Goal: Information Seeking & Learning: Compare options

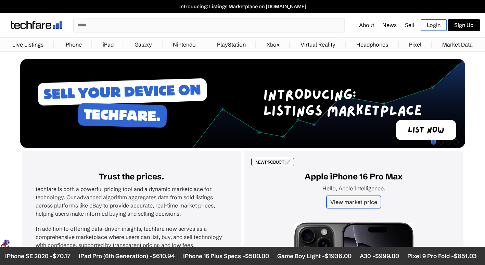
click at [76, 38] on link "iPhone" at bounding box center [73, 45] width 24 height 14
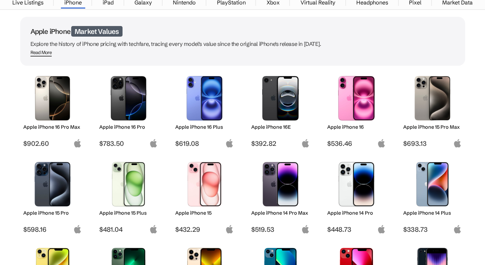
scroll to position [42, 0]
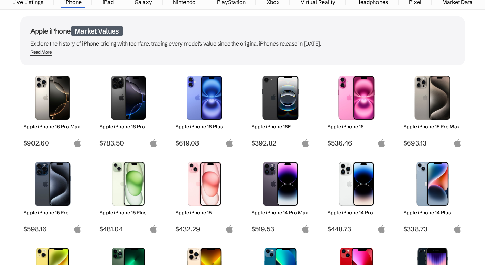
click at [50, 118] on img at bounding box center [52, 98] width 48 height 44
click at [56, 126] on h2 "Apple iPhone 16 Pro Max" at bounding box center [52, 126] width 58 height 6
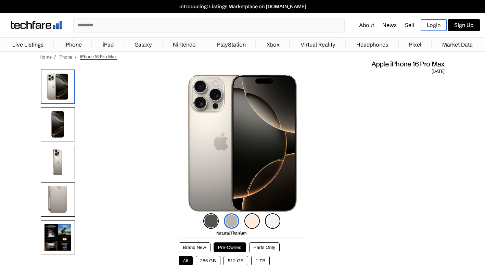
scroll to position [19, 0]
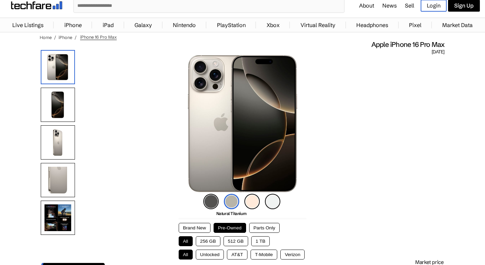
click at [210, 239] on button "256 GB" at bounding box center [208, 241] width 25 height 10
click at [210, 252] on button "Unlocked" at bounding box center [210, 254] width 28 height 10
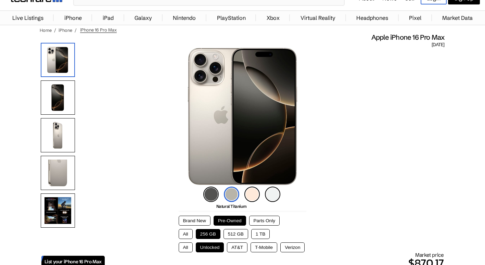
scroll to position [26, 0]
click at [246, 188] on li "Desert Titanium" at bounding box center [251, 194] width 15 height 15
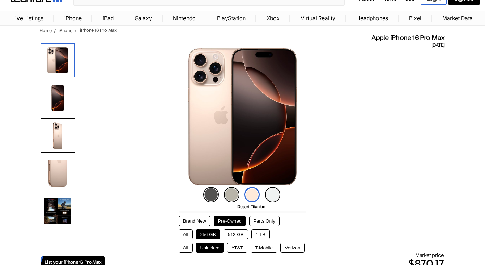
click at [280, 191] on li "White Titanium" at bounding box center [272, 194] width 15 height 15
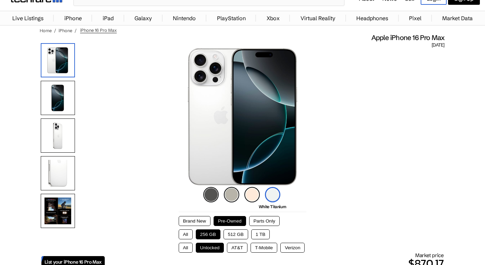
click at [221, 192] on div "Black Titanium Natural Titanium Desert Titanium White Titanium" at bounding box center [242, 194] width 82 height 19
click at [208, 192] on img at bounding box center [210, 194] width 15 height 15
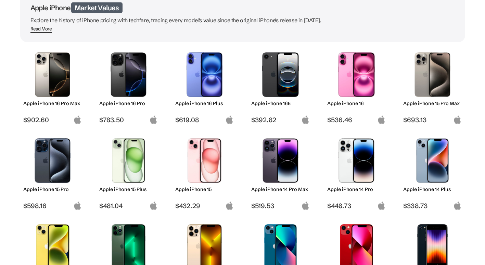
scroll to position [64, 0]
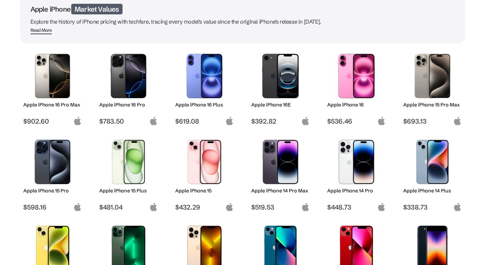
click at [416, 96] on img at bounding box center [432, 76] width 48 height 44
click at [416, 102] on h2 "Apple iPhone 15 Pro Max" at bounding box center [432, 105] width 58 height 6
click at [423, 77] on img at bounding box center [432, 76] width 48 height 44
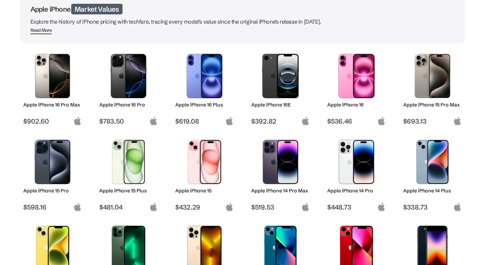
click at [421, 116] on div "Apple iPhone 15 Pro Max" at bounding box center [432, 109] width 58 height 15
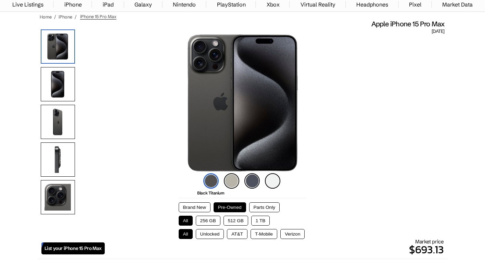
scroll to position [40, 0]
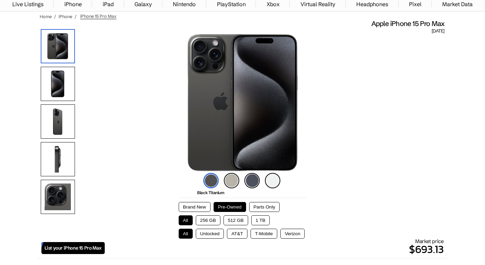
click at [229, 181] on img at bounding box center [231, 180] width 15 height 15
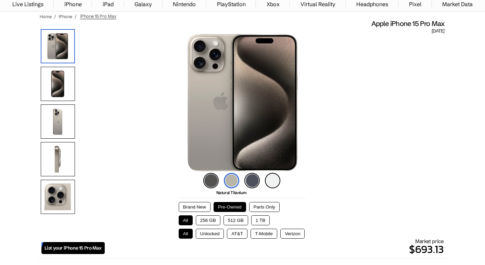
click at [246, 178] on img at bounding box center [251, 180] width 15 height 15
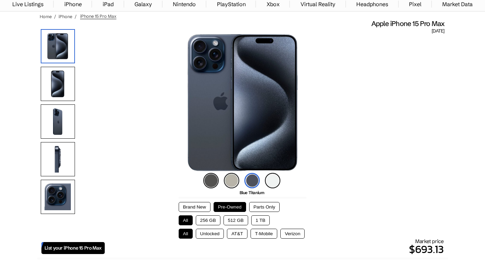
click at [253, 179] on img at bounding box center [251, 180] width 15 height 15
click at [224, 177] on img at bounding box center [231, 180] width 15 height 15
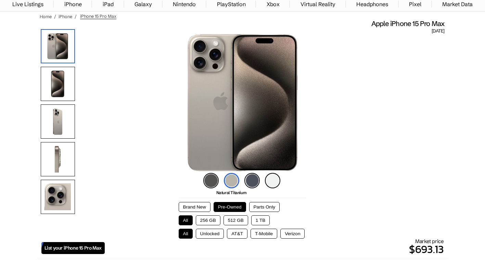
click at [263, 215] on button "1 TB" at bounding box center [260, 220] width 18 height 10
click at [207, 229] on button "Unlocked" at bounding box center [210, 233] width 28 height 10
click at [238, 231] on button "AT&T" at bounding box center [237, 233] width 21 height 10
click at [261, 232] on button "T-Mobile" at bounding box center [263, 233] width 27 height 10
click at [291, 233] on button "Verizon" at bounding box center [292, 233] width 24 height 10
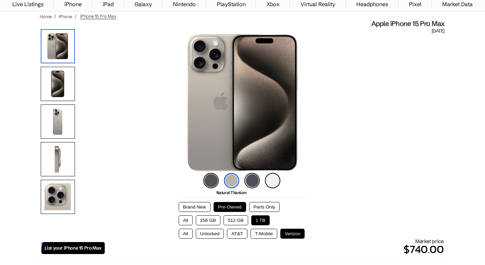
click at [211, 237] on button "Unlocked" at bounding box center [210, 233] width 28 height 10
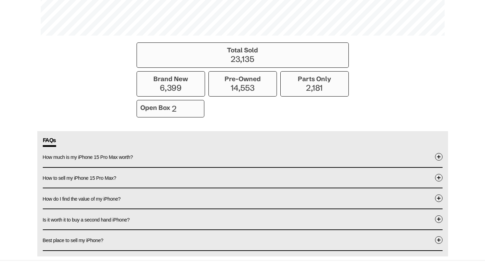
scroll to position [599, 0]
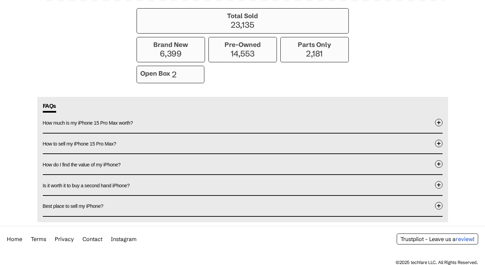
click at [152, 121] on button "How much is my iPhone 15 Pro Max worth?" at bounding box center [242, 123] width 399 height 20
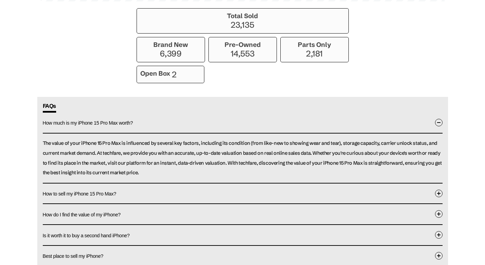
drag, startPoint x: 0, startPoint y: 3, endPoint x: 46, endPoint y: 62, distance: 75.1
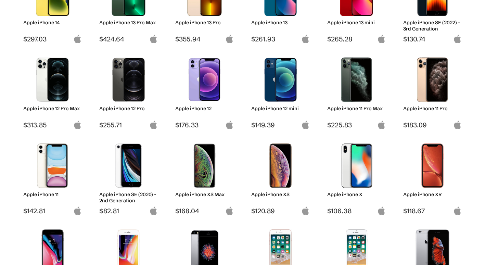
scroll to position [276, 0]
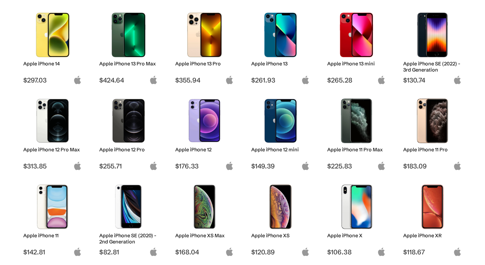
click at [206, 62] on h2 "Apple iPhone 13 Pro" at bounding box center [204, 64] width 58 height 6
click at [208, 54] on img at bounding box center [204, 35] width 48 height 44
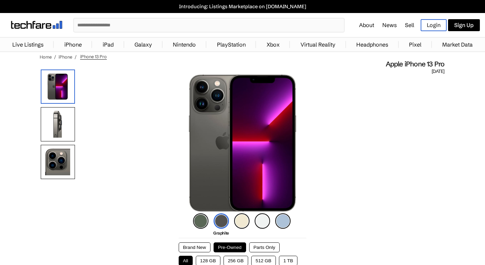
click at [198, 219] on img at bounding box center [200, 220] width 15 height 15
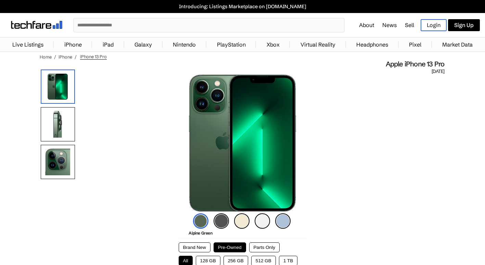
click at [225, 218] on img at bounding box center [220, 220] width 15 height 15
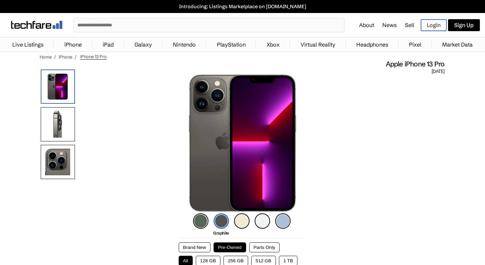
scroll to position [62, 0]
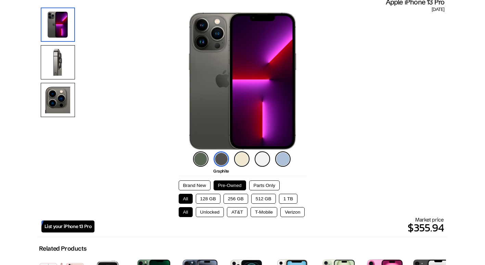
click at [209, 198] on button "128 GB" at bounding box center [208, 199] width 25 height 10
click at [209, 211] on button "Unlocked" at bounding box center [210, 212] width 28 height 10
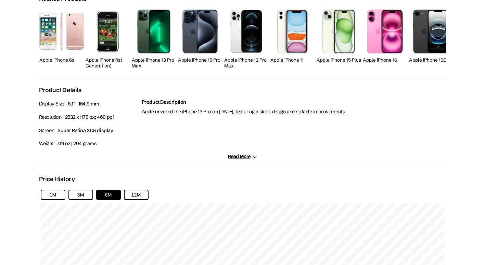
scroll to position [312, 0]
click at [237, 157] on button "Read More" at bounding box center [241, 156] width 29 height 6
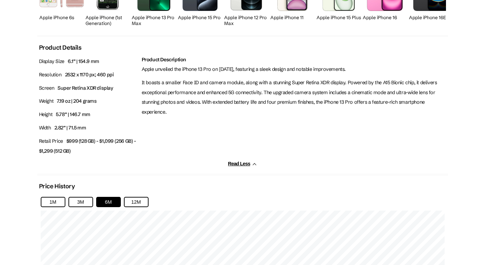
scroll to position [354, 0]
click at [138, 203] on button "12M" at bounding box center [136, 201] width 25 height 10
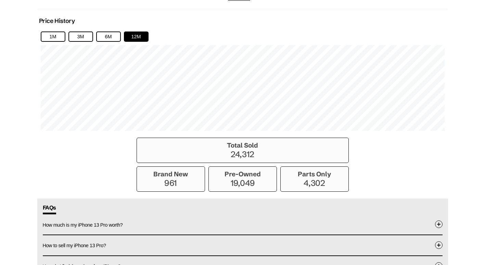
scroll to position [520, 0]
